Goal: Transaction & Acquisition: Purchase product/service

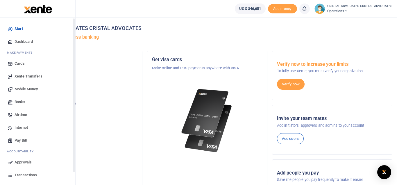
click at [23, 89] on span "Mobile Money" at bounding box center [26, 89] width 23 height 6
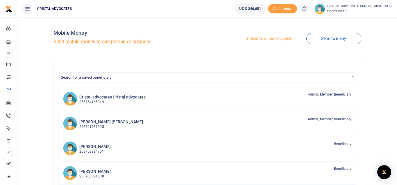
click at [261, 37] on link "Send to a new recipient" at bounding box center [269, 38] width 76 height 10
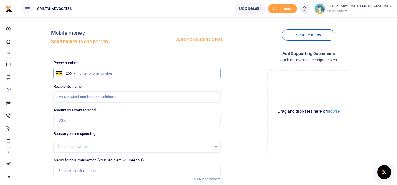
click at [105, 71] on input "text" at bounding box center [137, 73] width 167 height 11
type input "754165019"
type input "Beatrice Tuhaise"
type input "754165019"
click at [104, 123] on input "Amount you want to send" at bounding box center [137, 120] width 167 height 11
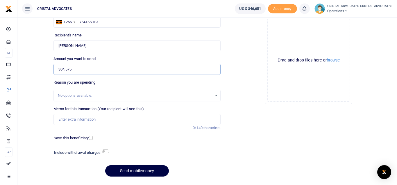
scroll to position [56, 0]
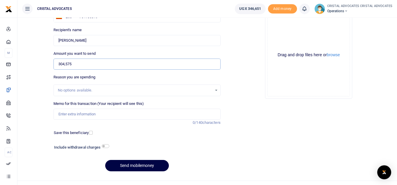
type input "304,575"
click at [102, 115] on input "Memo for this transaction (Your recipient will see this)" at bounding box center [137, 113] width 167 height 11
type input "OFFICE POWER UNITS AND AIRTIME AUG 2025"
click at [133, 166] on button "Send mobilemoney" at bounding box center [137, 165] width 64 height 11
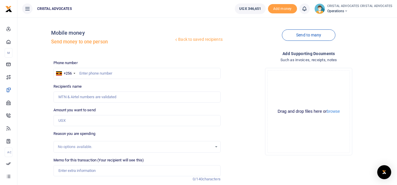
click at [307, 10] on icon at bounding box center [305, 9] width 6 height 6
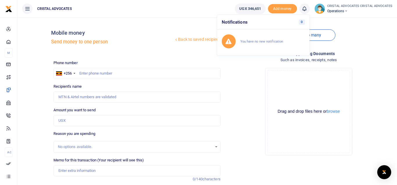
click at [151, 13] on ul "CRISTAL ADVOCATES" at bounding box center [123, 8] width 213 height 17
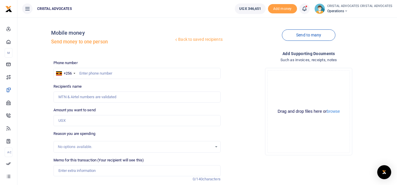
click at [304, 7] on icon at bounding box center [305, 9] width 6 height 6
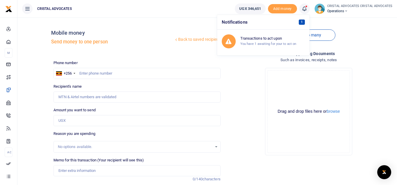
click at [301, 22] on span "1" at bounding box center [302, 21] width 6 height 5
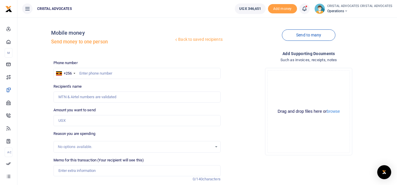
click at [307, 9] on icon at bounding box center [305, 9] width 6 height 6
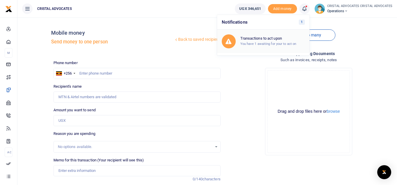
click at [280, 40] on h6 "Transactions to act upon" at bounding box center [273, 38] width 65 height 5
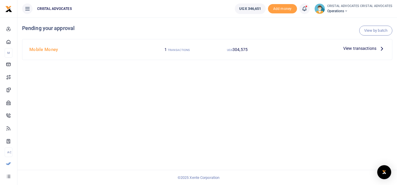
click at [360, 48] on span "View transactions" at bounding box center [359, 48] width 33 height 6
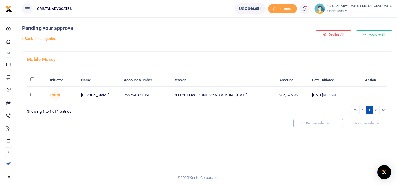
click at [329, 95] on td "02 Sep 2025 09:11 AM" at bounding box center [334, 94] width 50 height 17
click at [373, 94] on icon at bounding box center [374, 94] width 4 height 4
click at [349, 104] on link "Approve" at bounding box center [352, 104] width 46 height 8
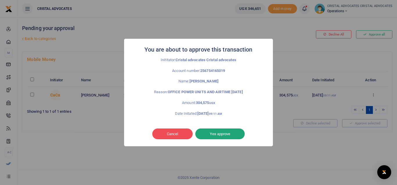
click at [220, 133] on button "Yes approve" at bounding box center [219, 133] width 49 height 11
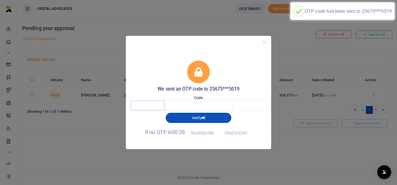
click at [154, 107] on input "text" at bounding box center [148, 105] width 34 height 10
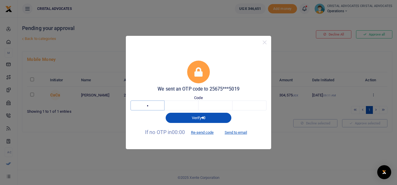
type input "6"
type input "2"
